Goal: Task Accomplishment & Management: Complete application form

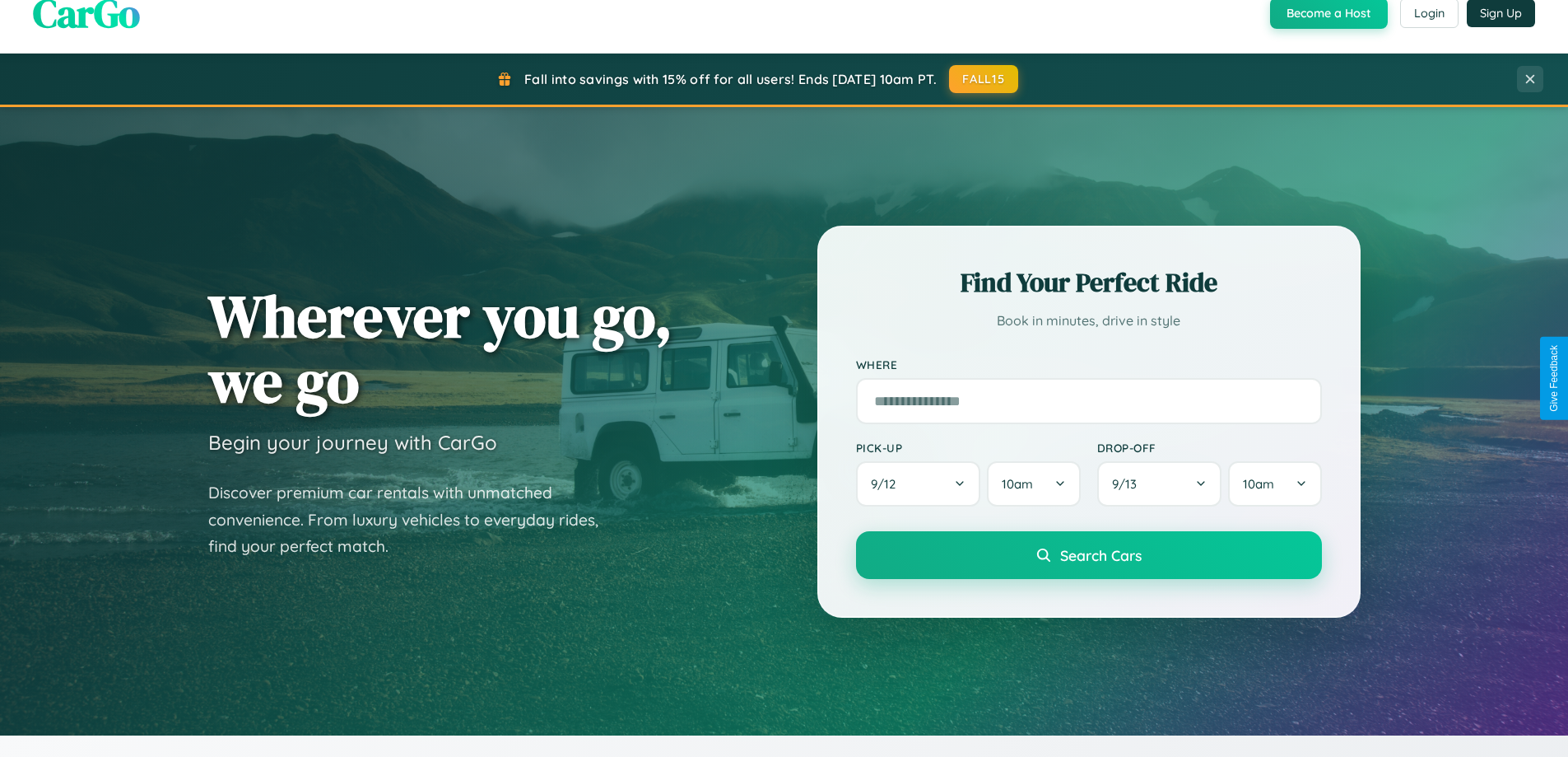
scroll to position [710, 0]
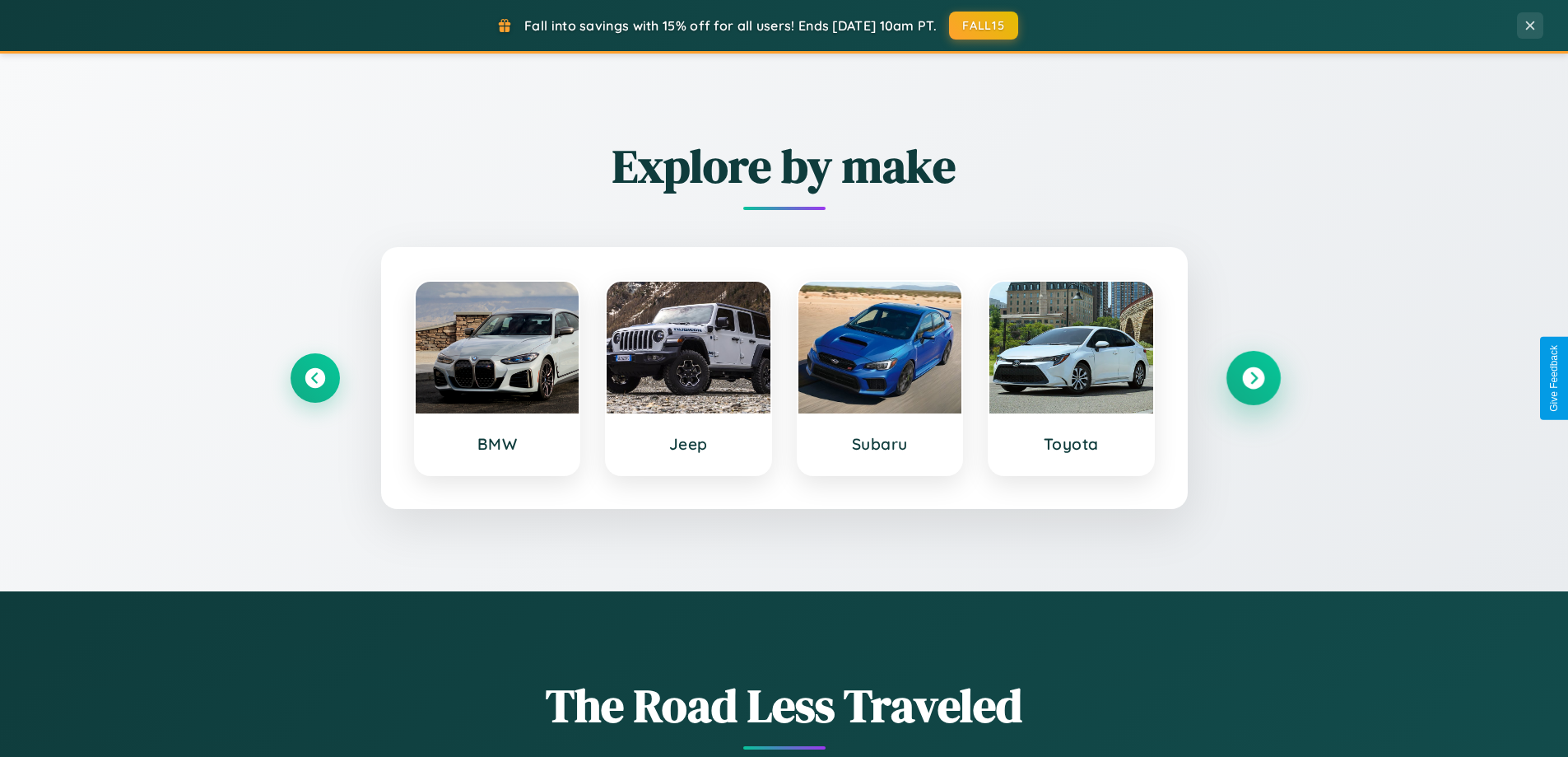
click at [1253, 378] on icon at bounding box center [1253, 378] width 22 height 22
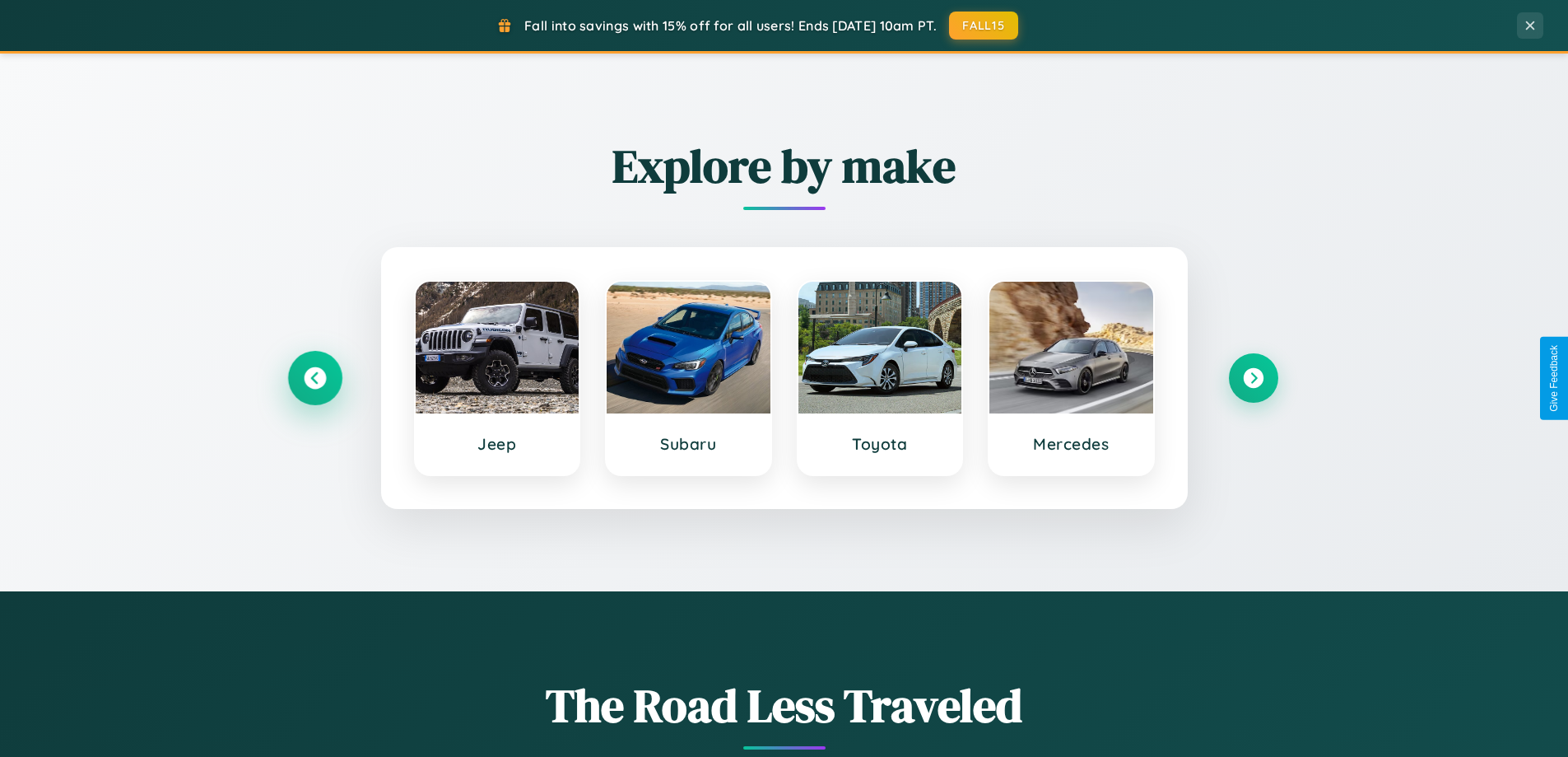
click at [314, 378] on icon at bounding box center [314, 378] width 22 height 22
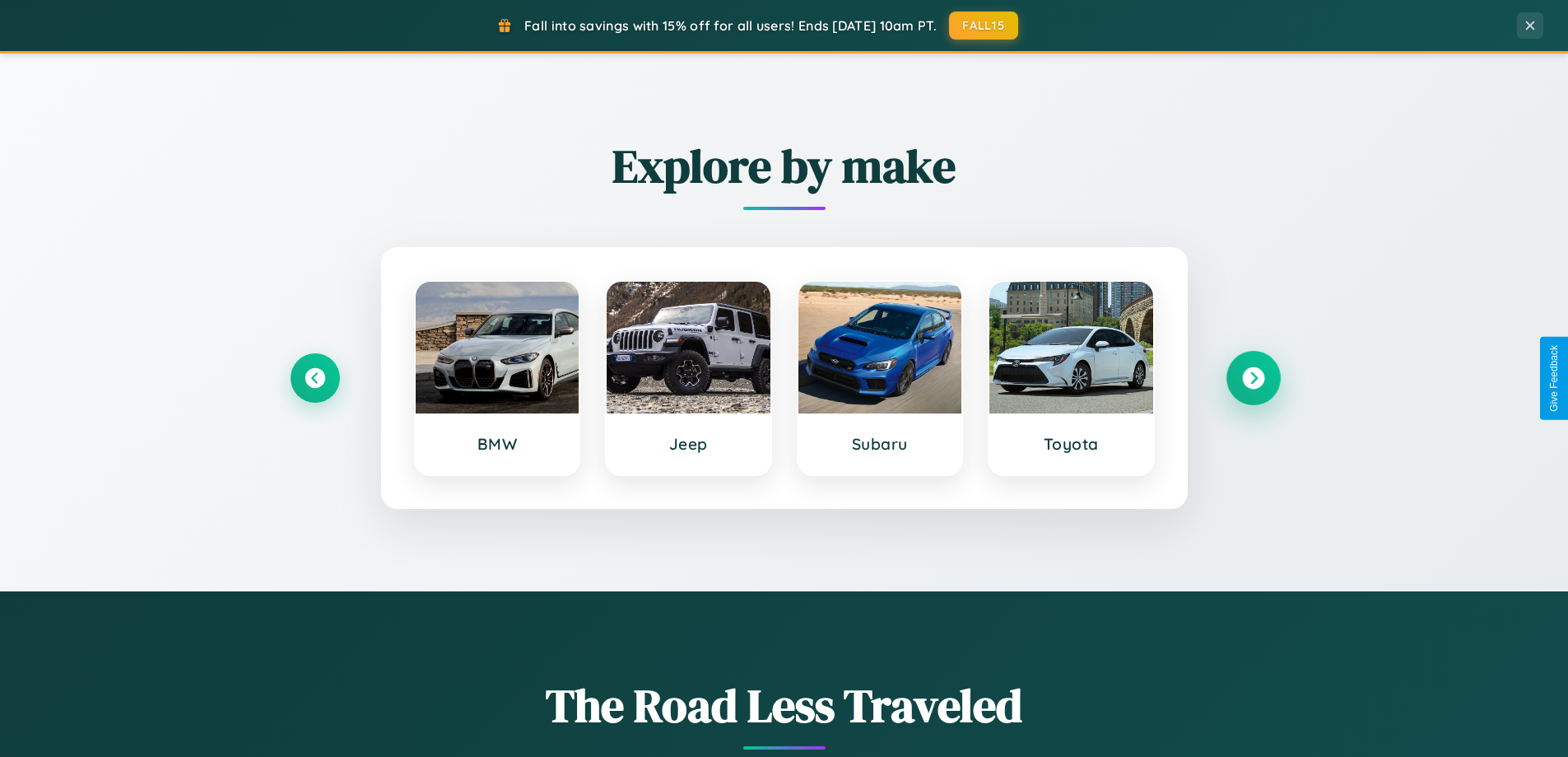
click at [1253, 378] on icon at bounding box center [1253, 378] width 22 height 22
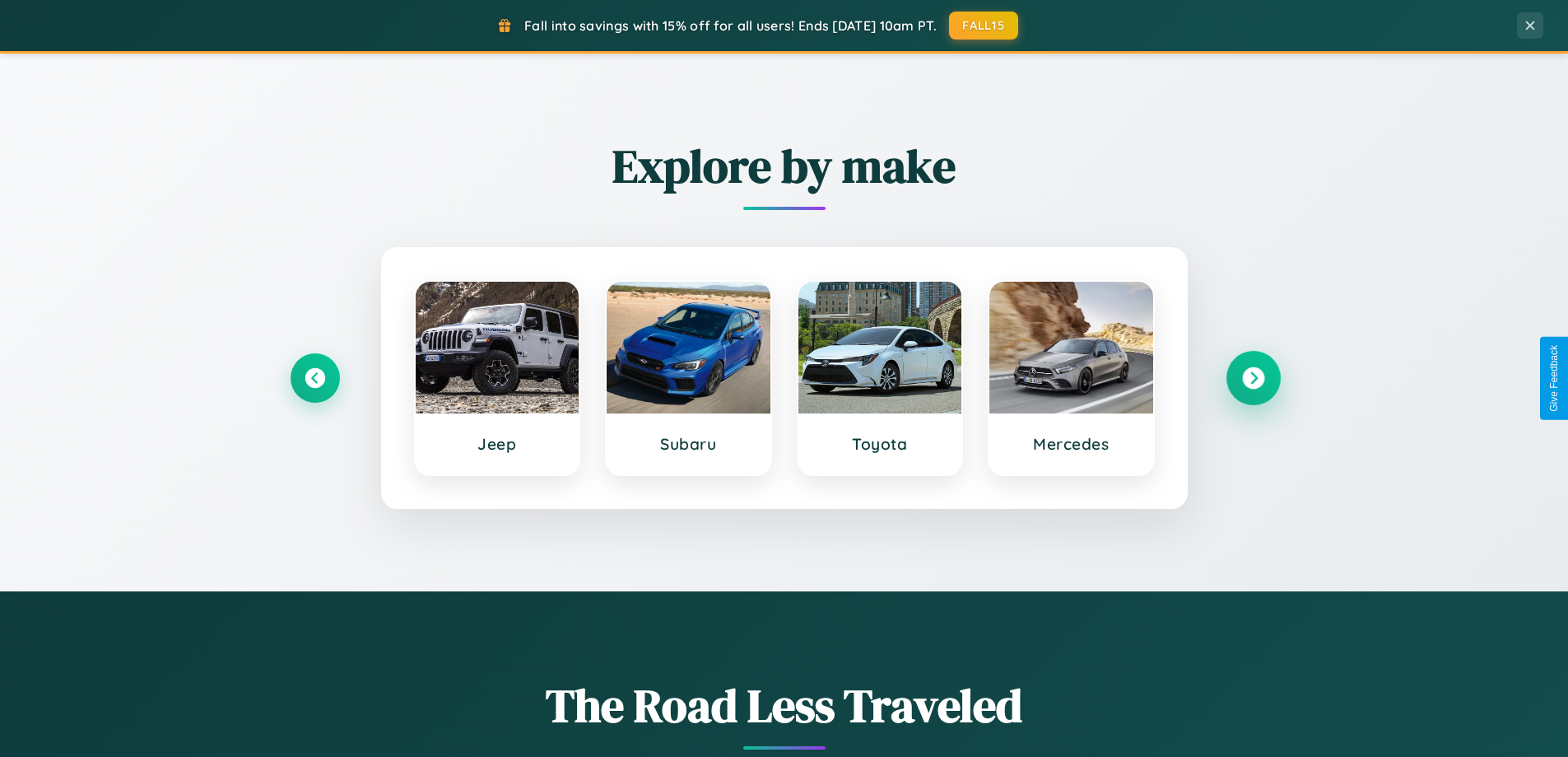
click at [1253, 378] on icon at bounding box center [1253, 378] width 22 height 22
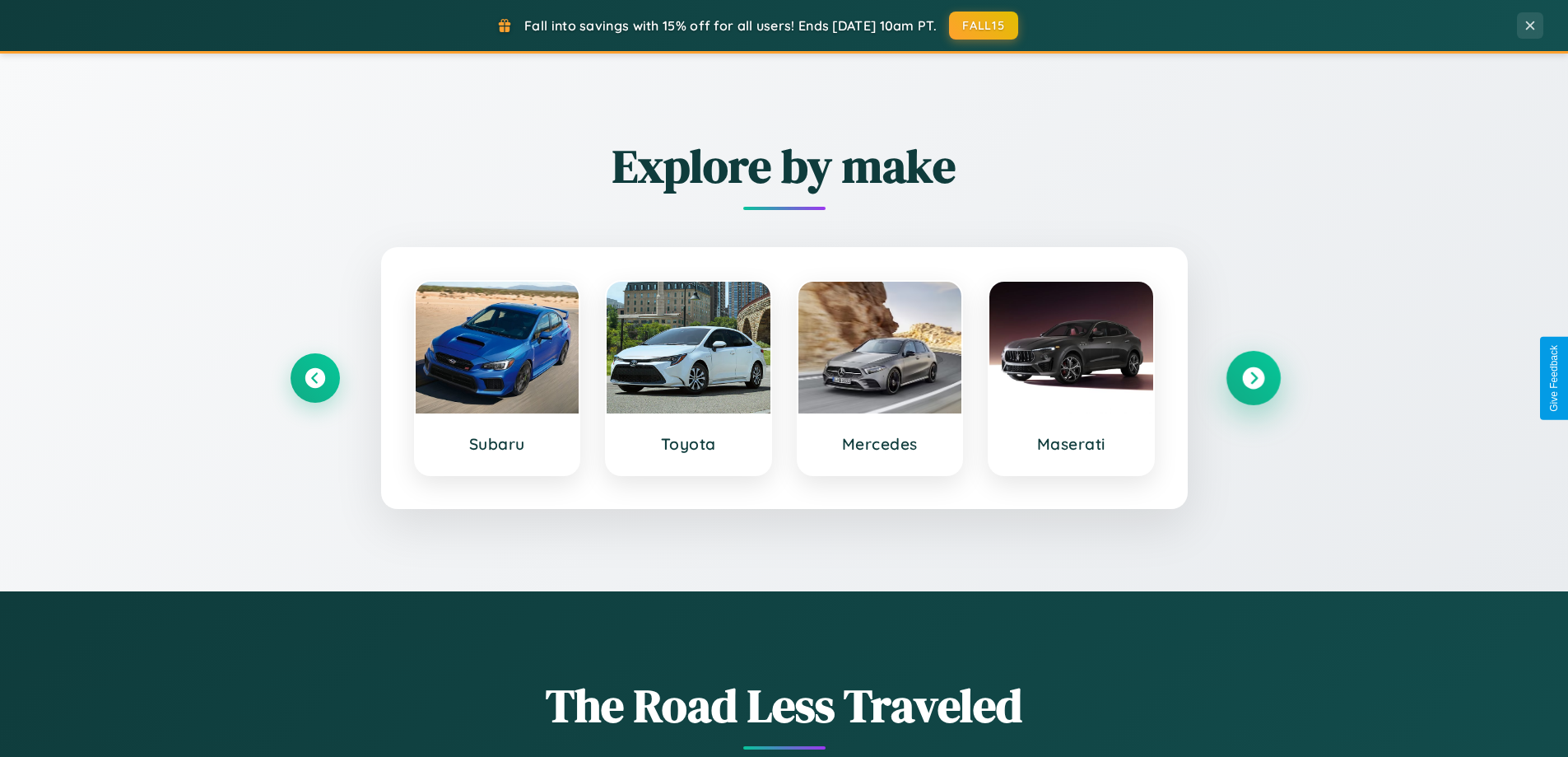
click at [1253, 378] on icon at bounding box center [1253, 378] width 22 height 22
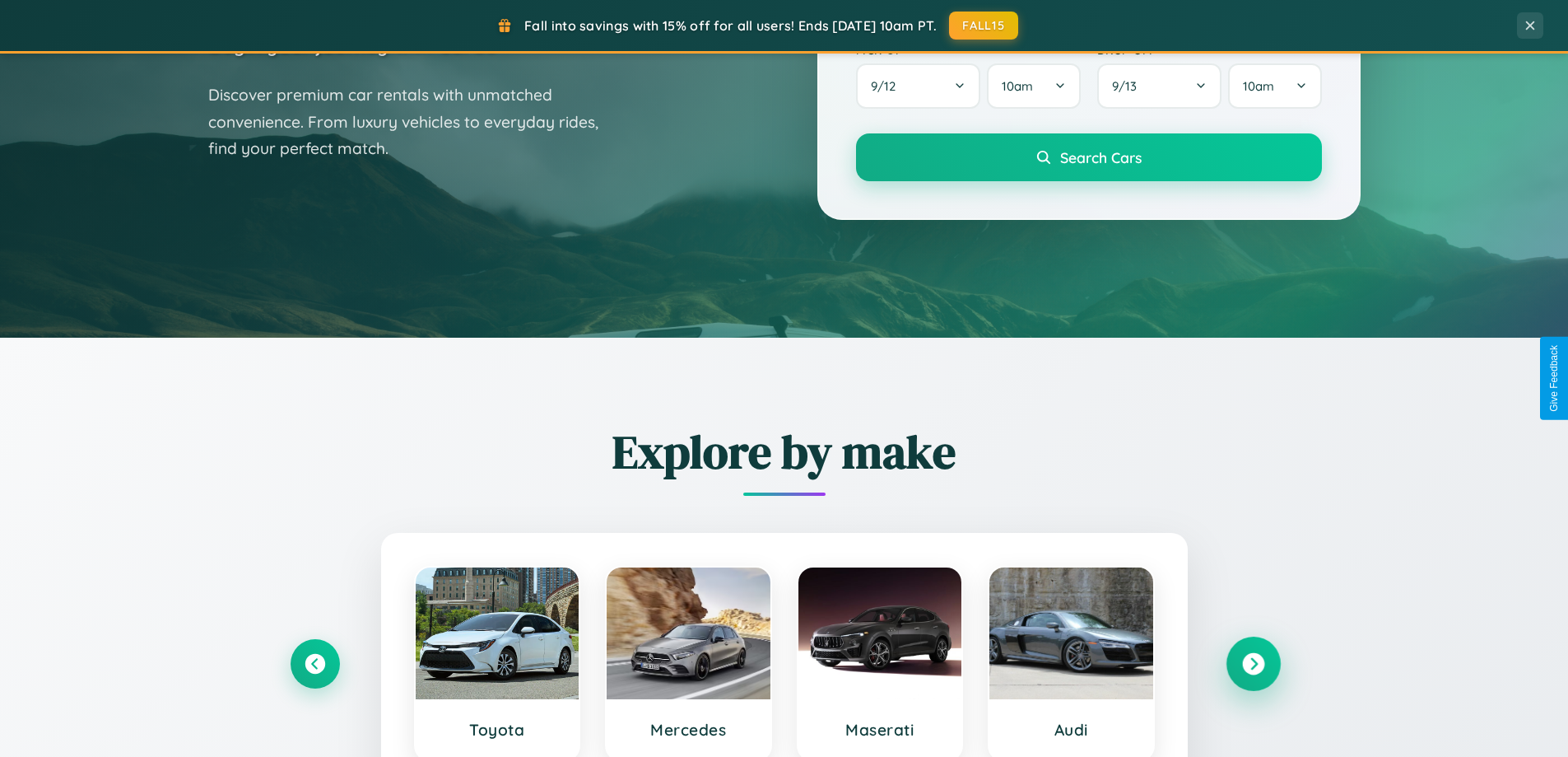
scroll to position [0, 0]
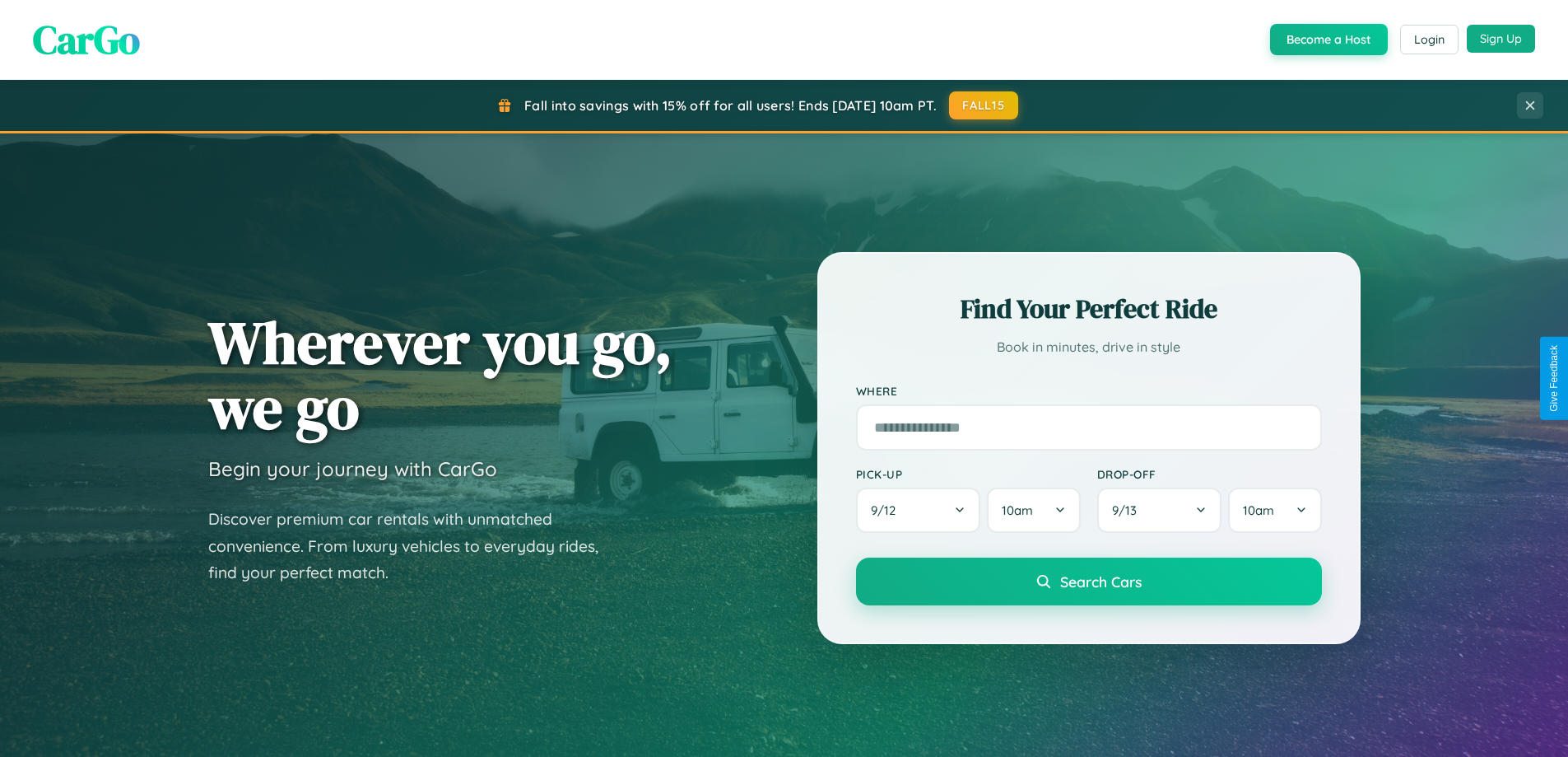
click at [1500, 39] on button "Sign Up" at bounding box center [1501, 39] width 68 height 28
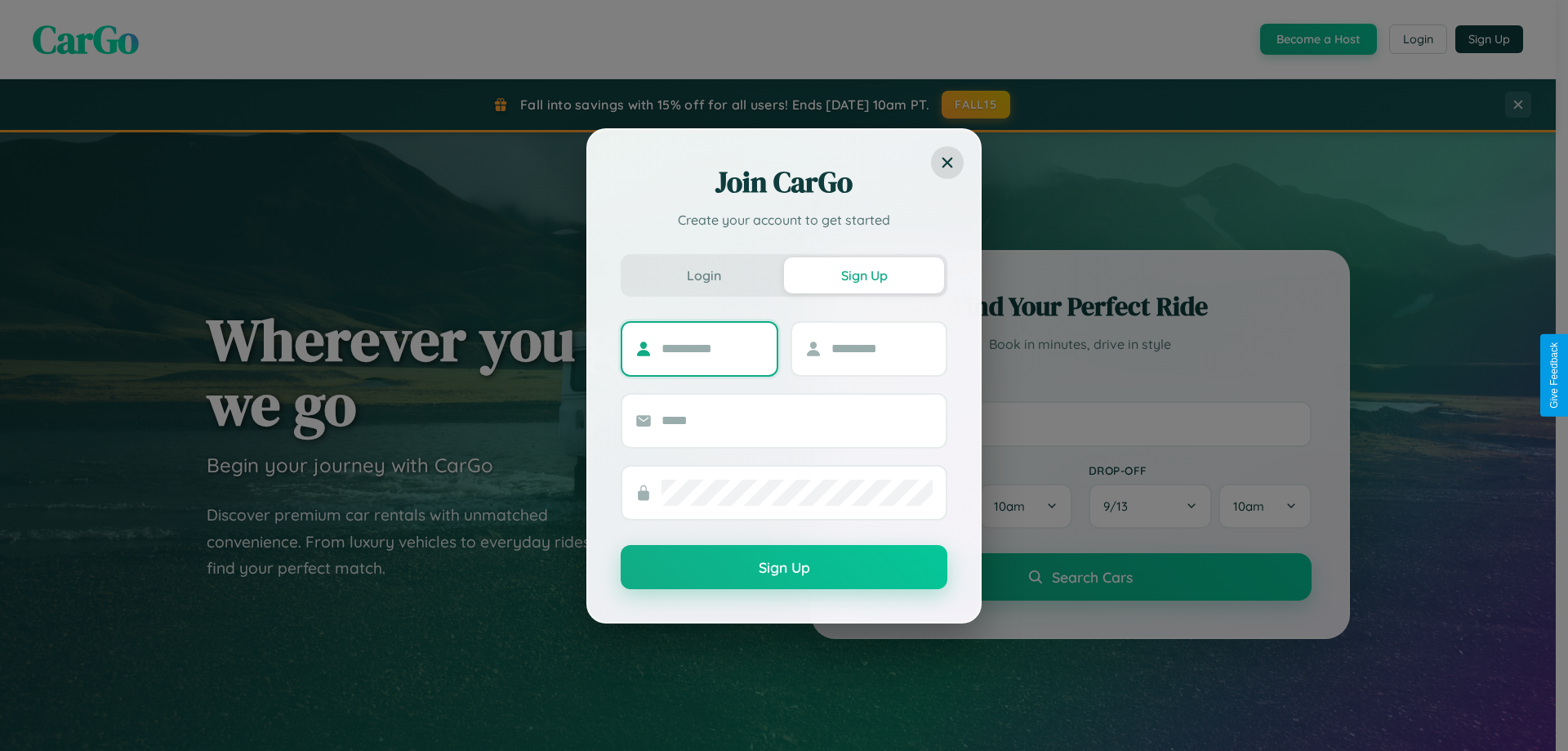
click at [712, 348] on input "text" at bounding box center [712, 349] width 102 height 26
type input "******"
click at [882, 348] on input "text" at bounding box center [883, 349] width 102 height 26
type input "*******"
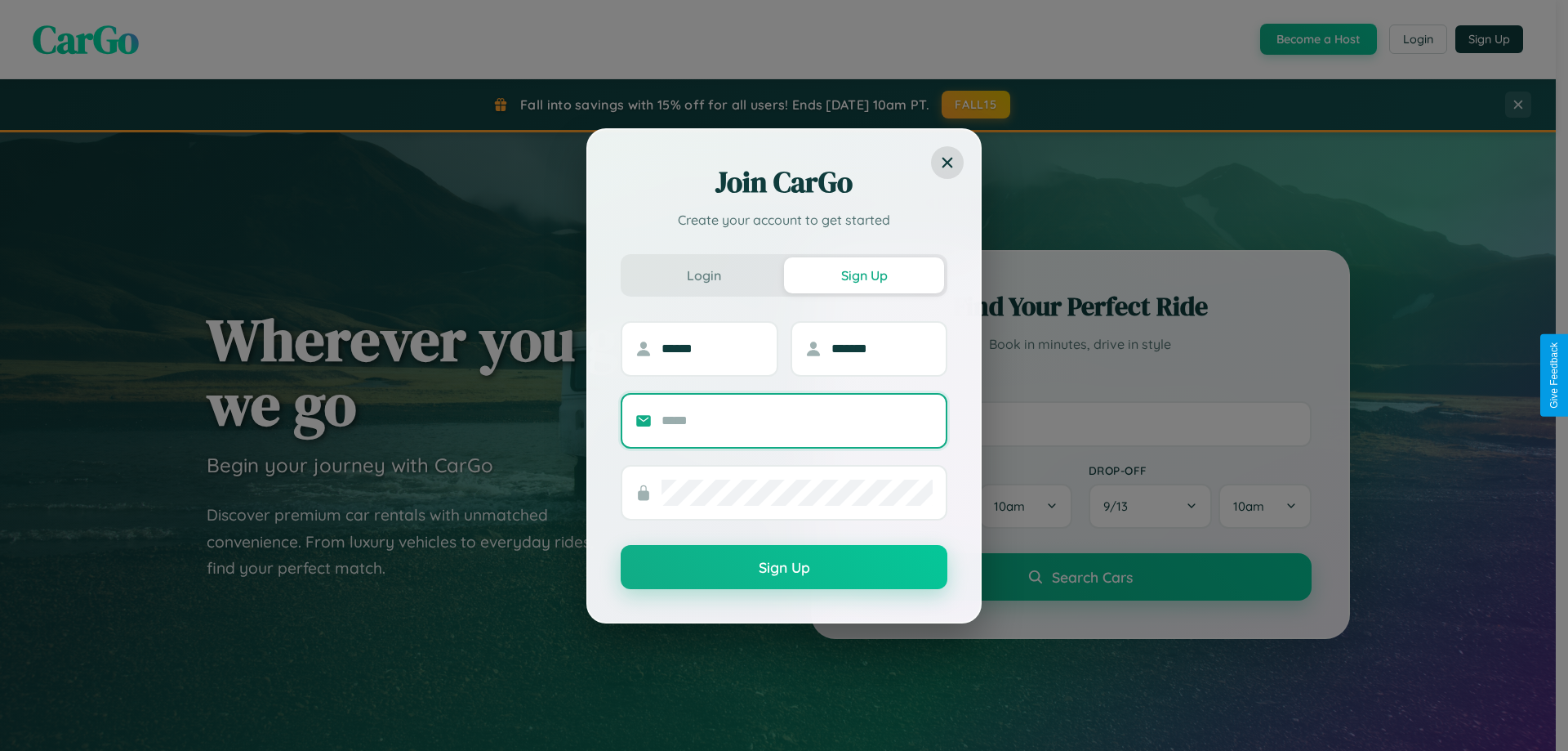
click at [797, 420] on input "text" at bounding box center [797, 420] width 272 height 26
type input "**********"
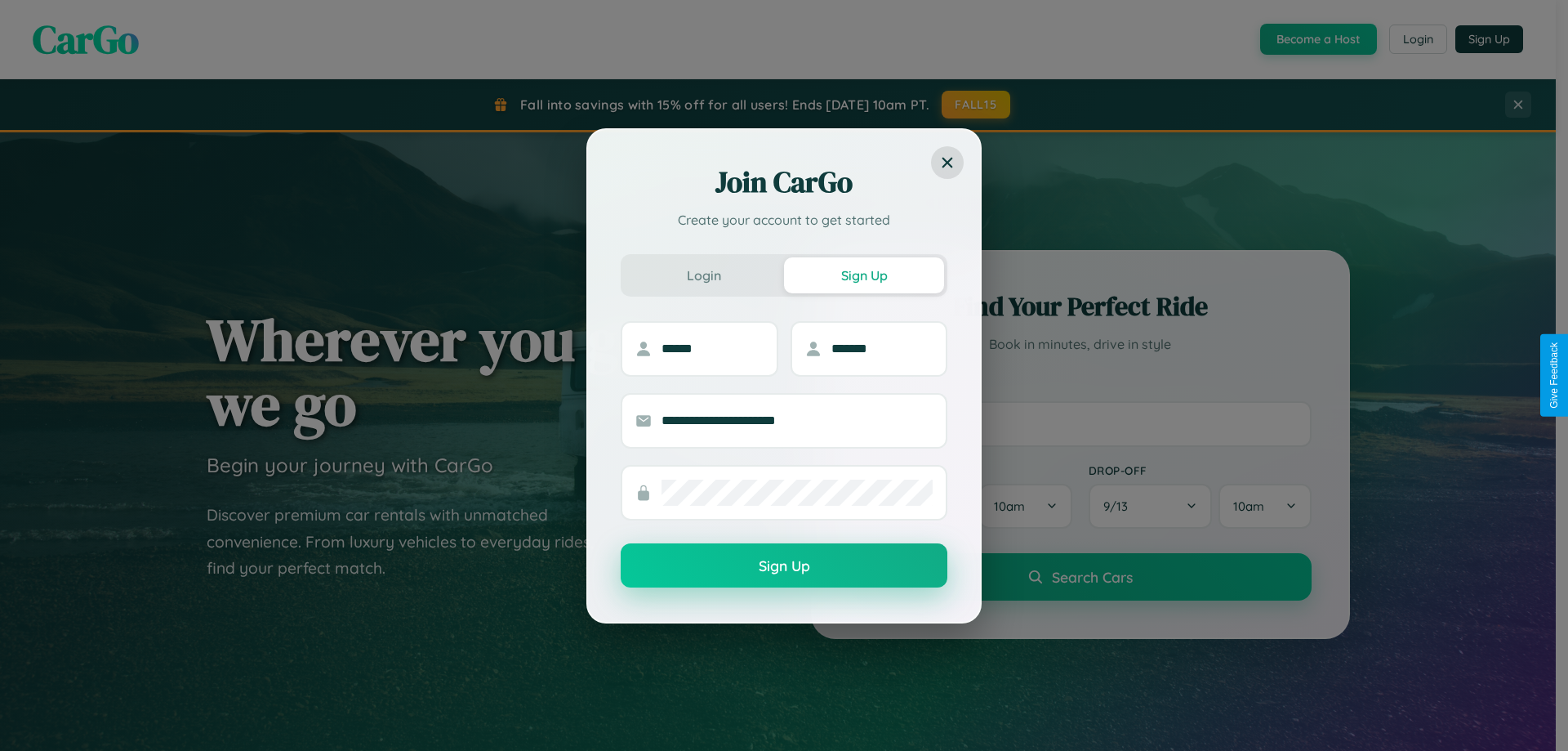
click at [784, 566] on button "Sign Up" at bounding box center [784, 565] width 326 height 44
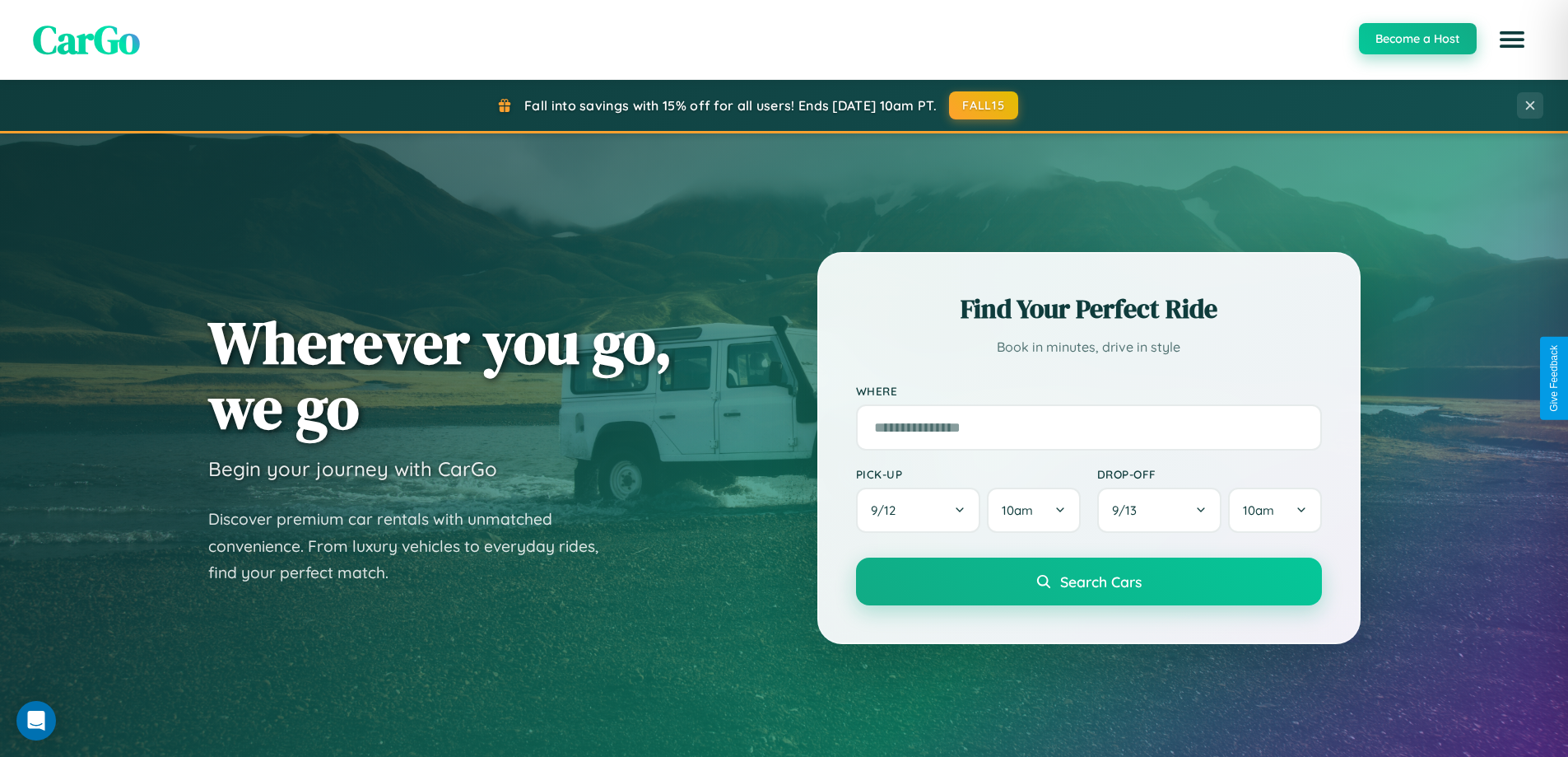
click at [1417, 40] on button "Become a Host" at bounding box center [1418, 39] width 118 height 31
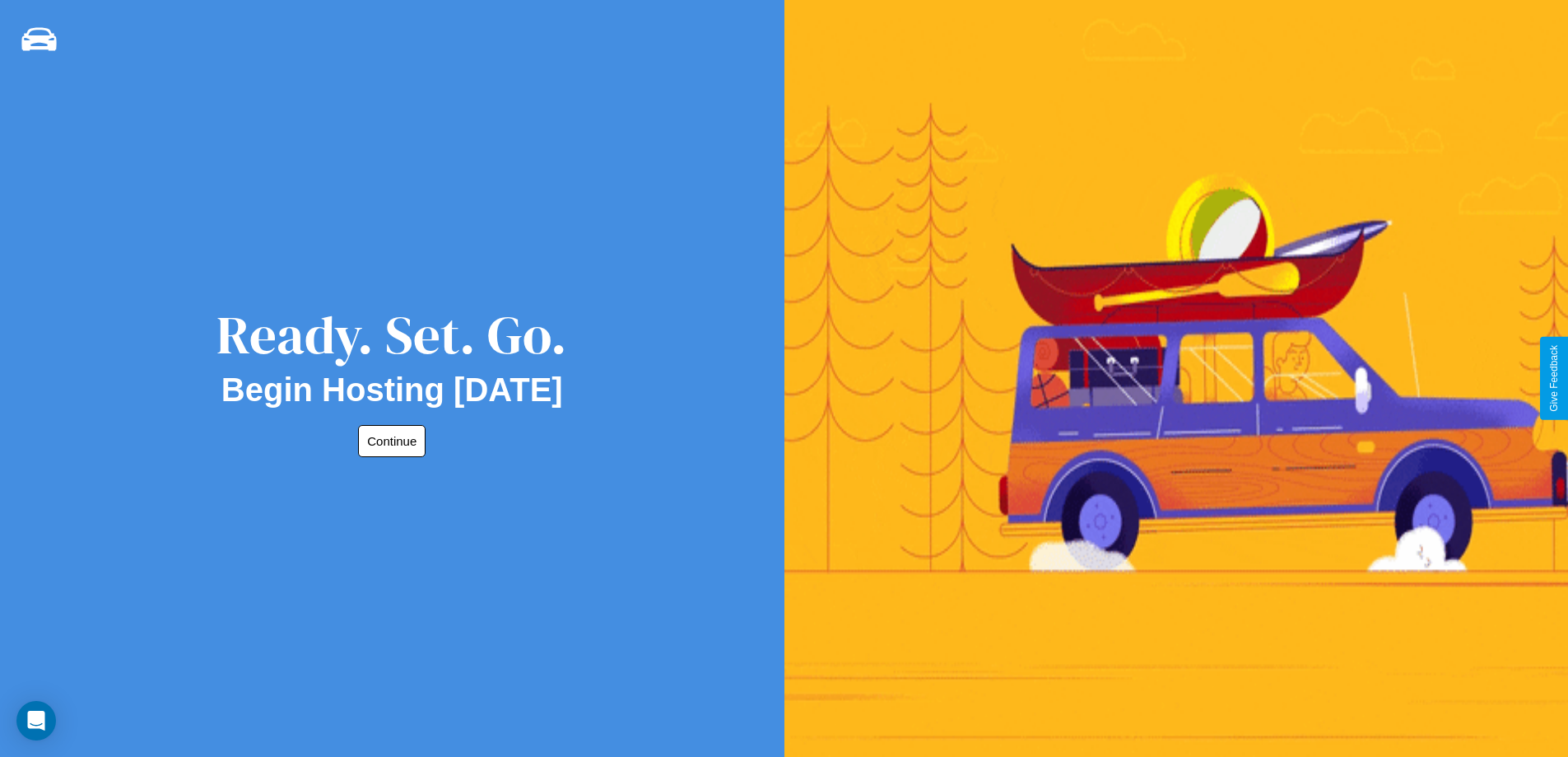
click at [388, 440] on button "Continue" at bounding box center [392, 440] width 68 height 32
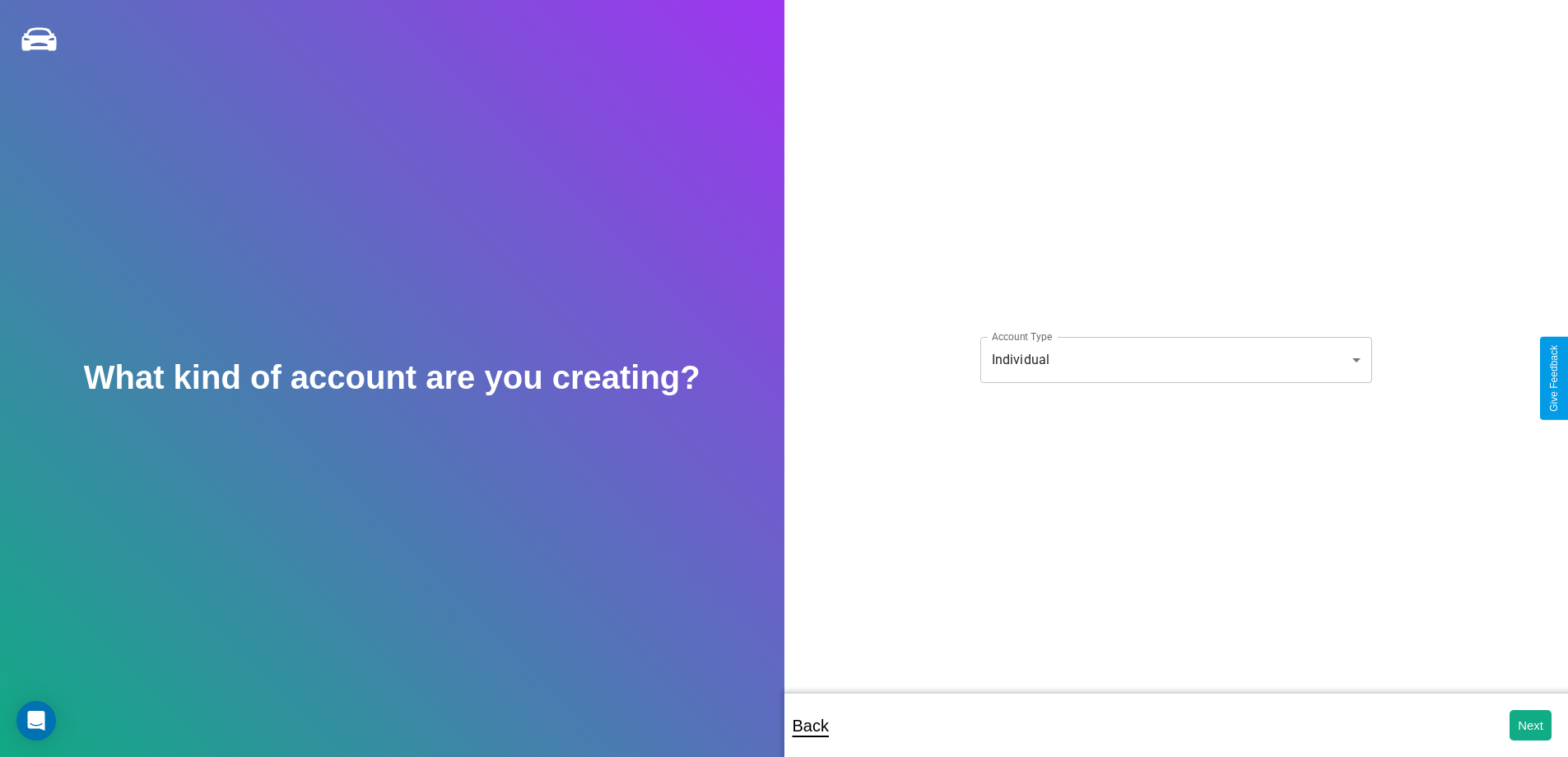
click at [1176, 359] on body "**********" at bounding box center [784, 389] width 1568 height 779
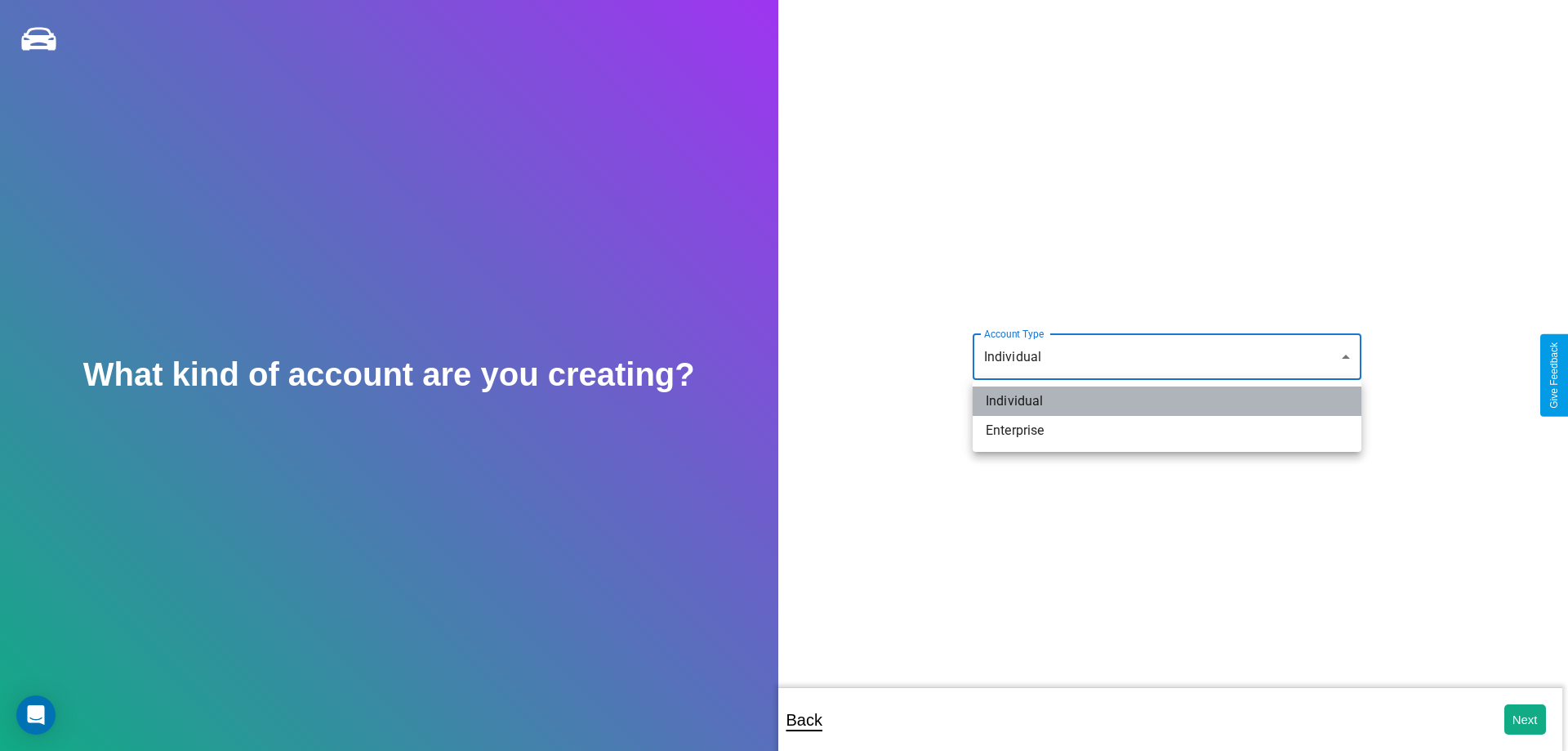
click at [1167, 401] on li "Individual" at bounding box center [1166, 401] width 389 height 29
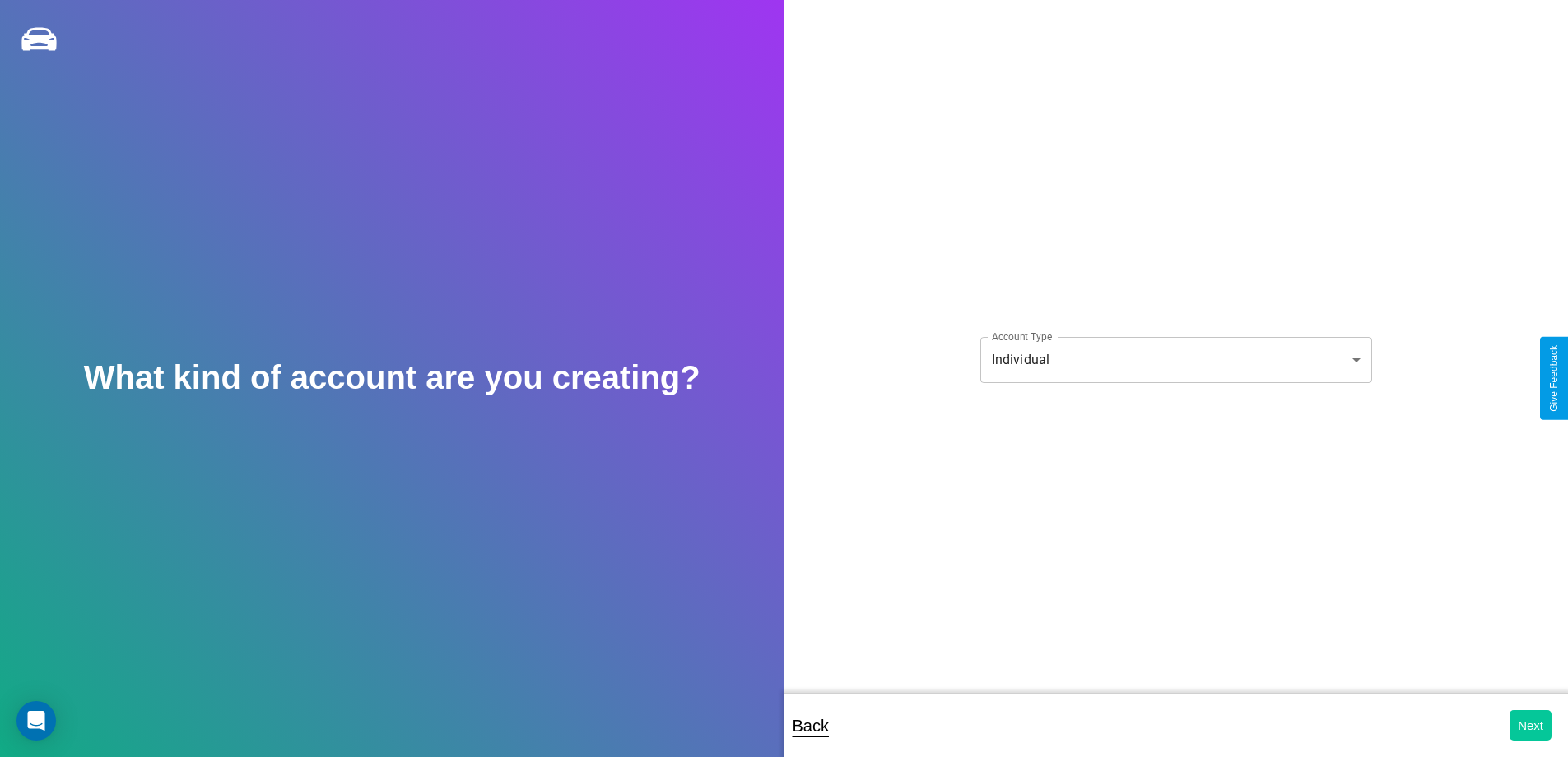
click at [1530, 725] on button "Next" at bounding box center [1530, 725] width 42 height 31
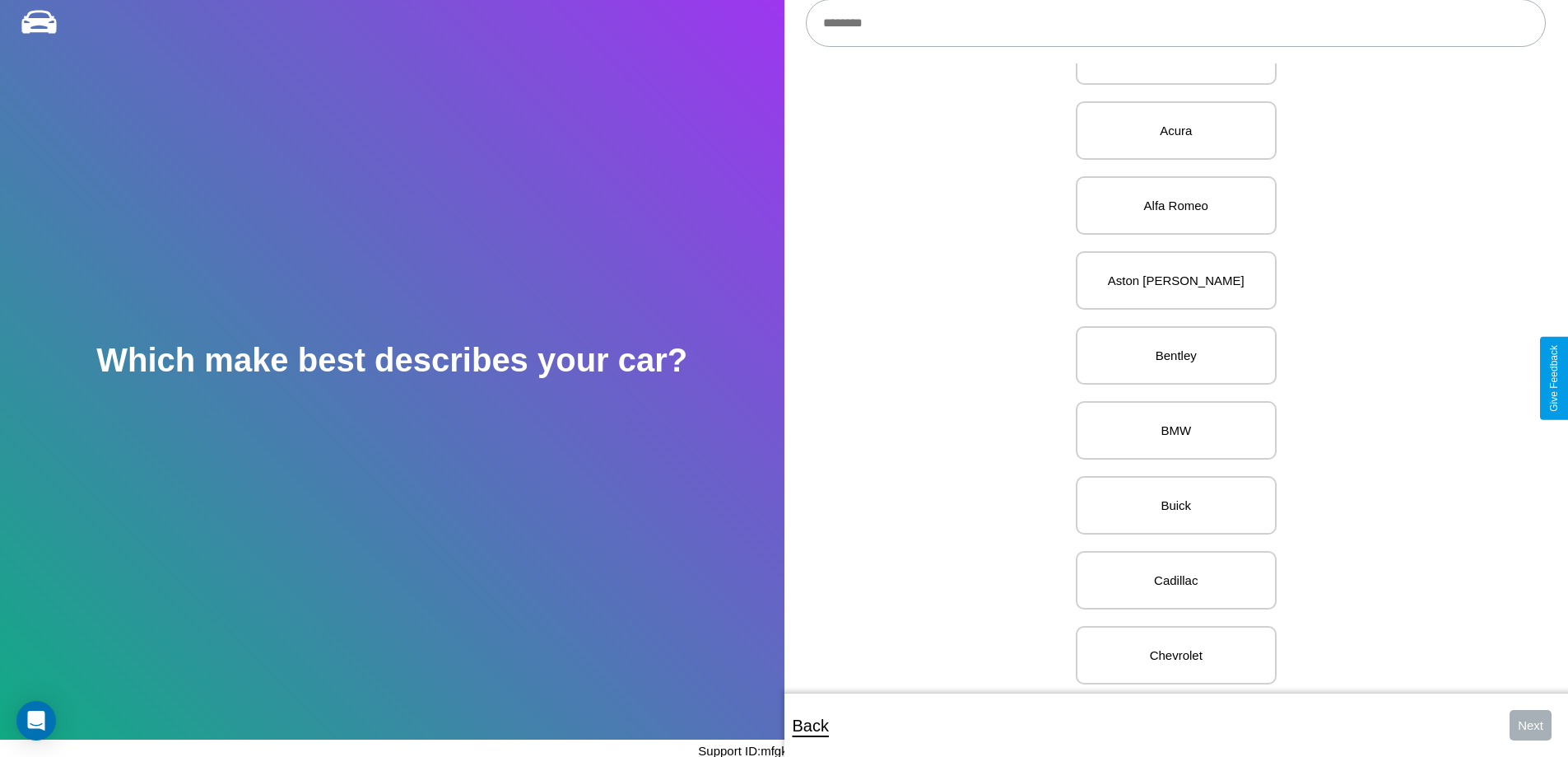
scroll to position [638, 0]
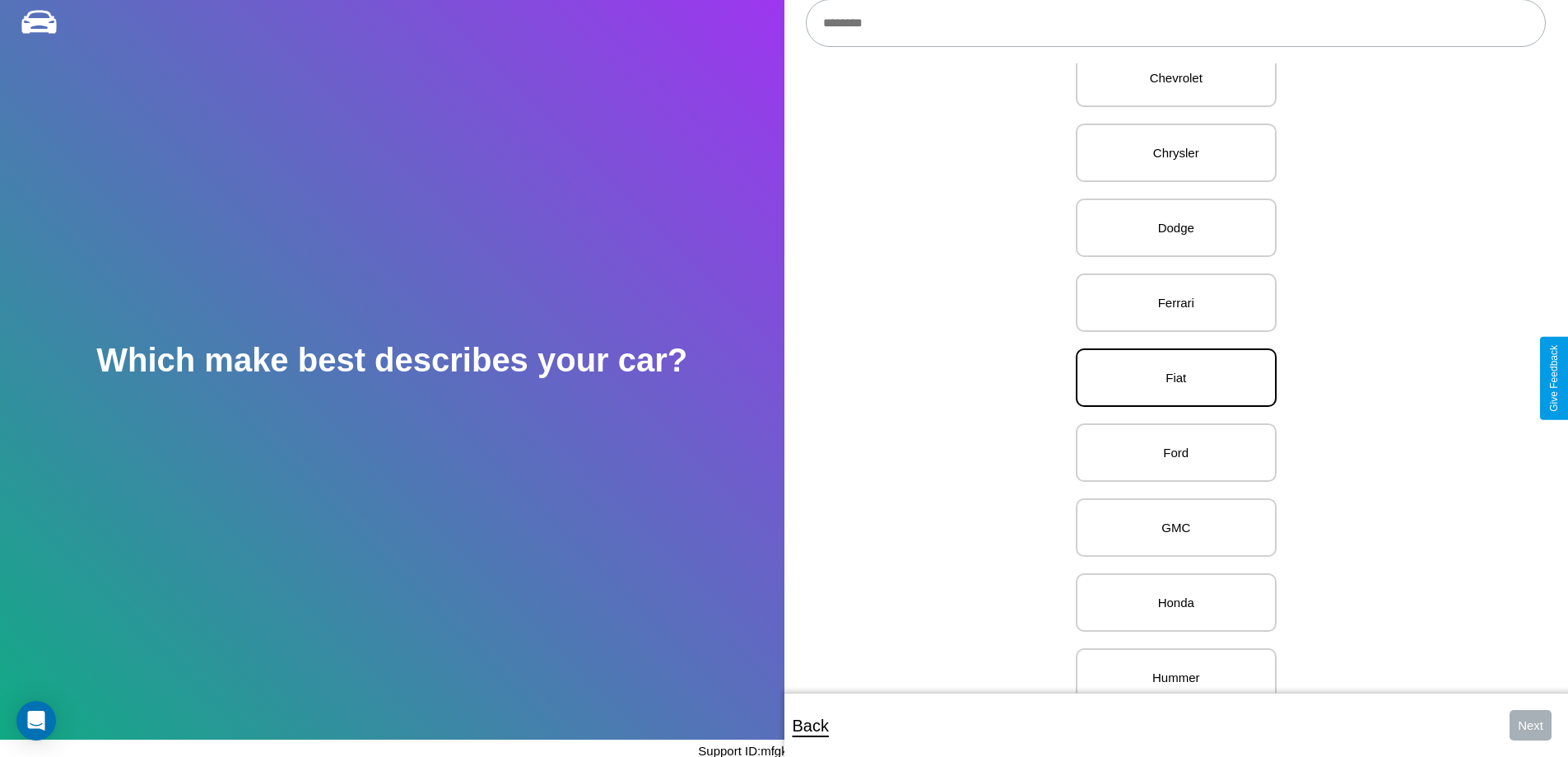
click at [1170, 378] on p "Fiat" at bounding box center [1176, 377] width 165 height 22
click at [1530, 725] on button "Next" at bounding box center [1530, 725] width 42 height 31
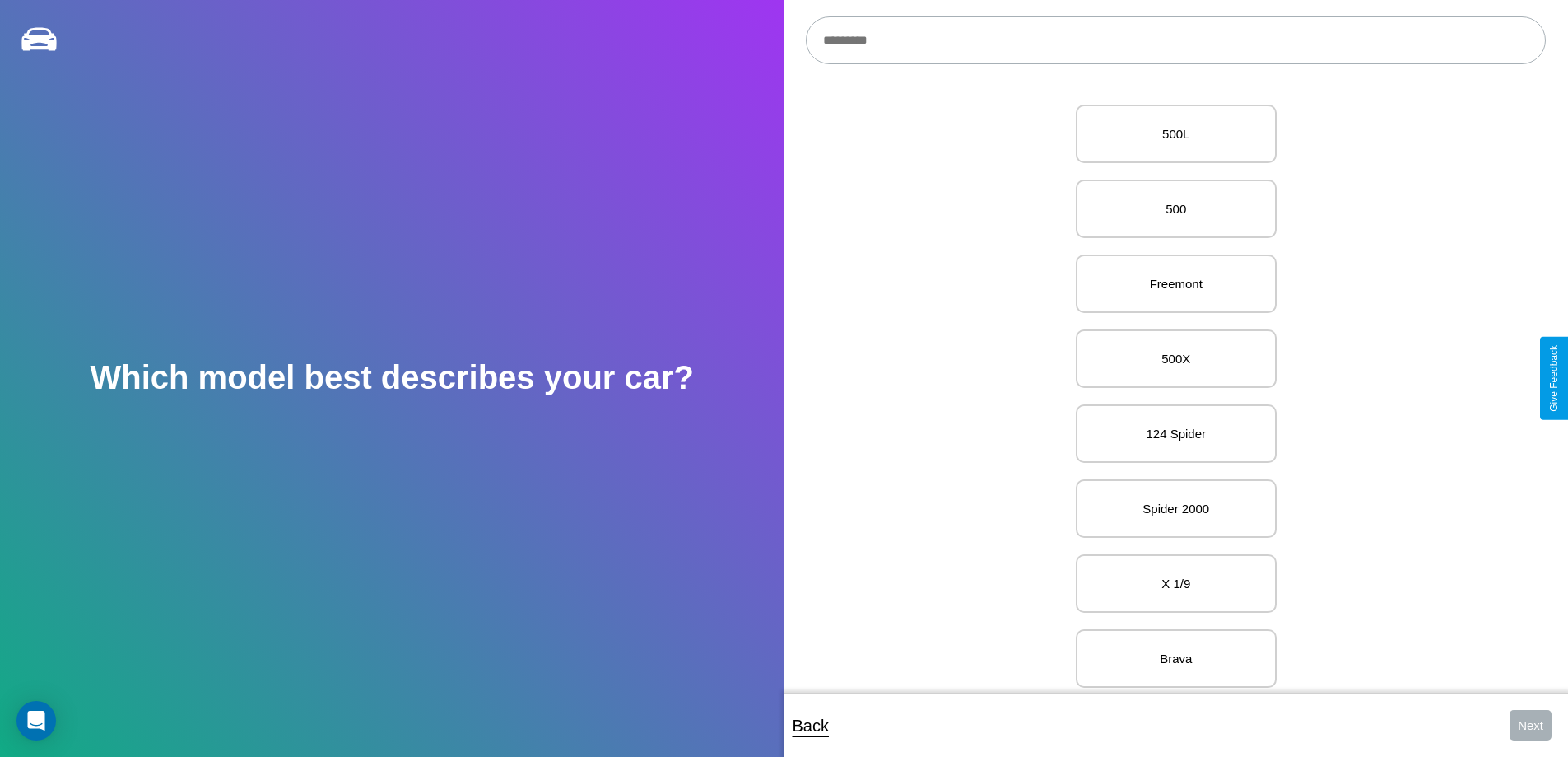
click at [1176, 40] on input "text" at bounding box center [1176, 40] width 740 height 48
type input "*****"
click at [1170, 134] on p "X 1/9" at bounding box center [1176, 134] width 165 height 22
click at [1530, 725] on button "Next" at bounding box center [1530, 725] width 42 height 31
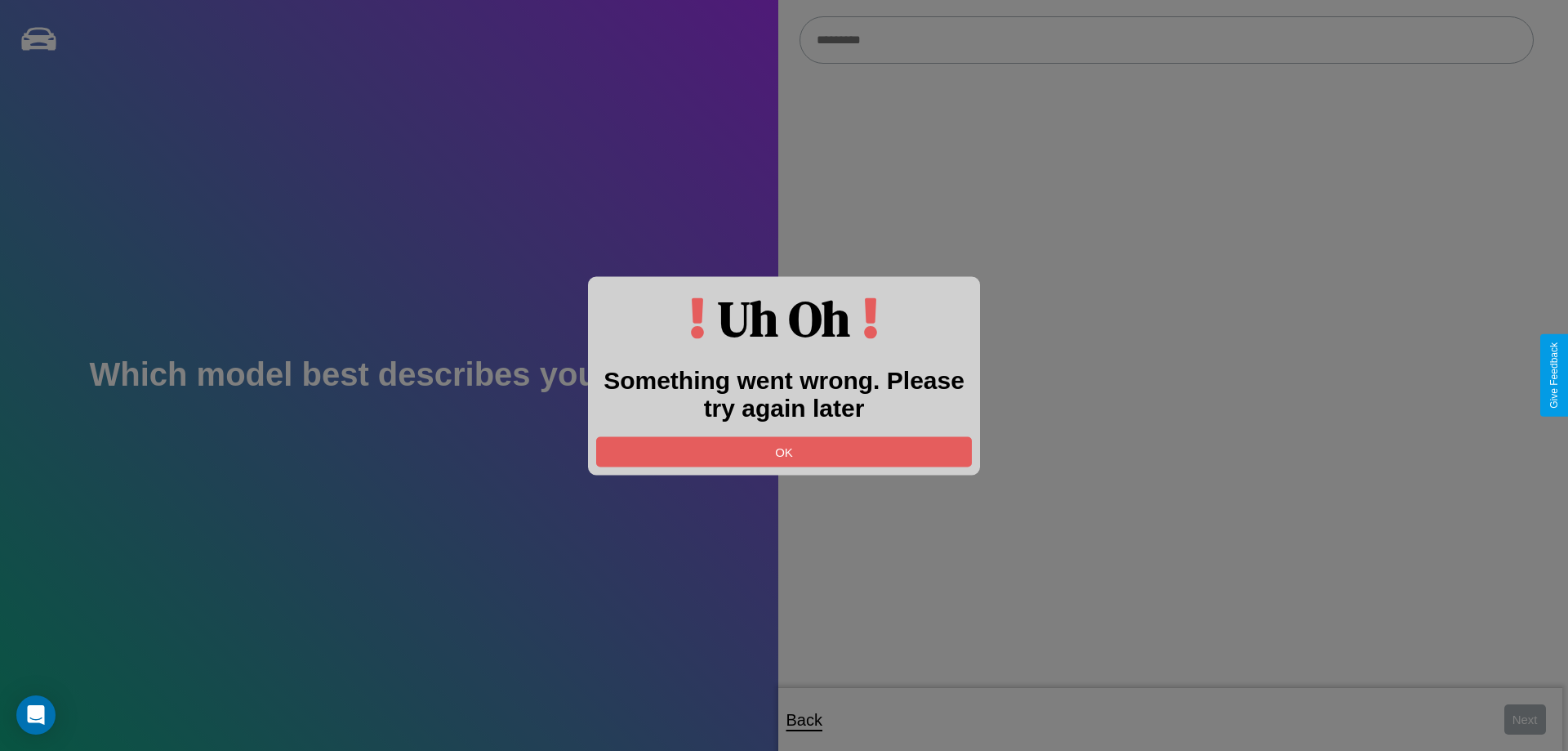
click at [1166, 40] on div at bounding box center [784, 376] width 1568 height 751
